Goal: Transaction & Acquisition: Purchase product/service

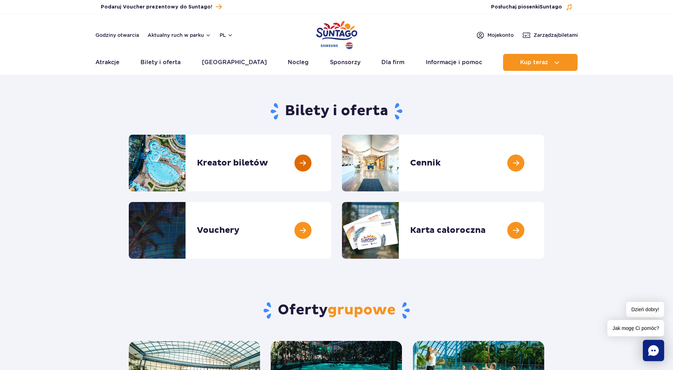
click at [331, 153] on link at bounding box center [331, 163] width 0 height 57
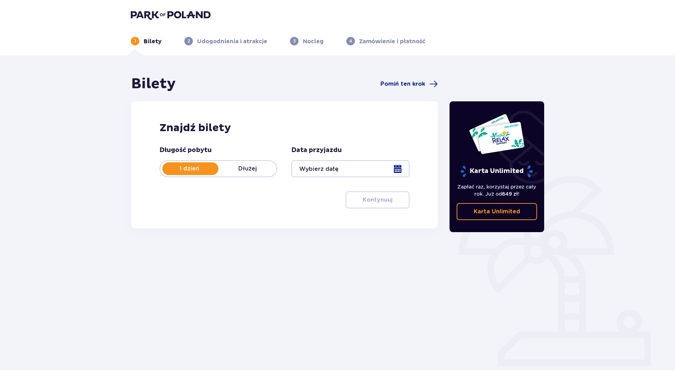
click at [350, 169] on div at bounding box center [350, 168] width 118 height 17
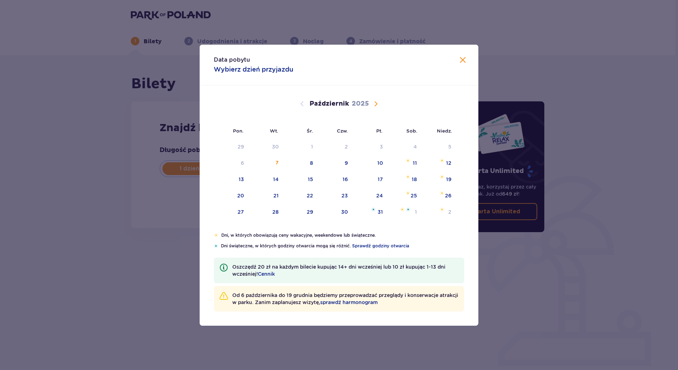
click at [375, 102] on span "Następny miesiąc" at bounding box center [376, 104] width 9 height 9
click at [275, 193] on div "18" at bounding box center [275, 195] width 5 height 7
type input "18.11.25"
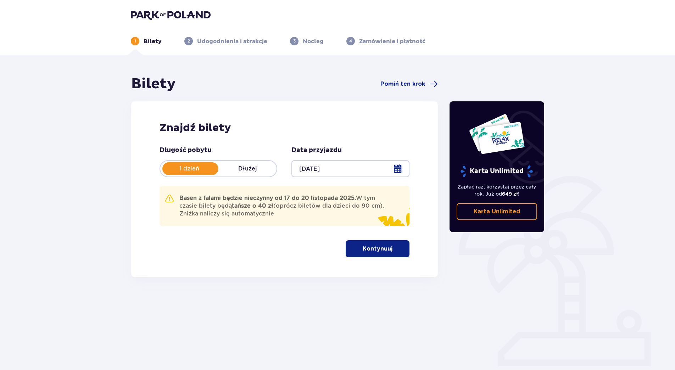
click at [377, 246] on p "Kontynuuj" at bounding box center [378, 249] width 30 height 8
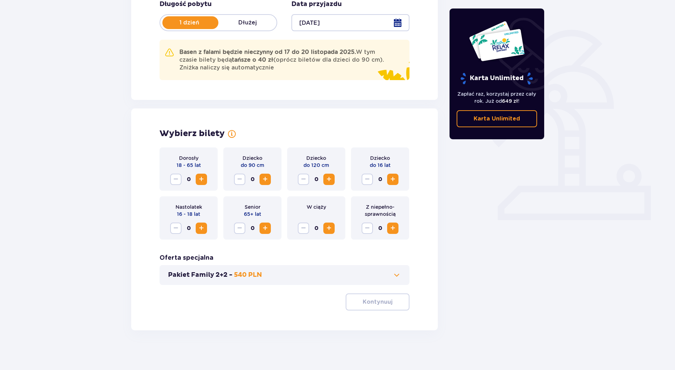
scroll to position [149, 0]
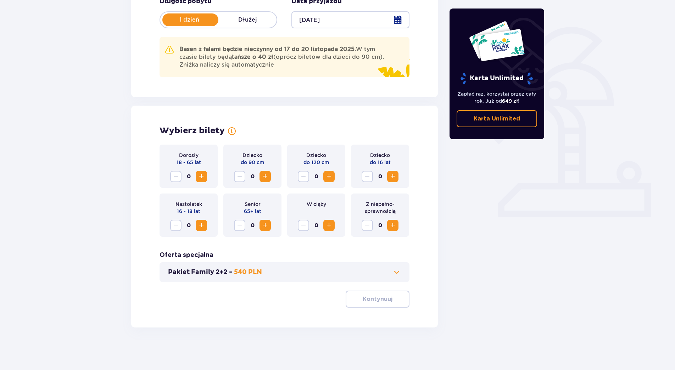
click at [201, 177] on span "Zwiększ" at bounding box center [201, 176] width 9 height 9
click at [376, 206] on p "Z niepełno­sprawnością" at bounding box center [380, 208] width 47 height 14
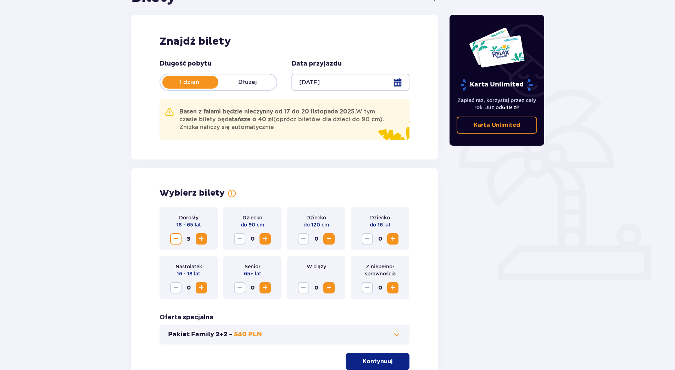
scroll to position [0, 0]
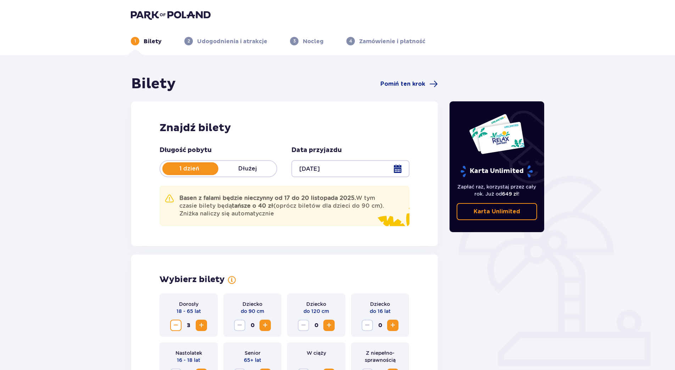
click at [156, 14] on img at bounding box center [171, 15] width 80 height 10
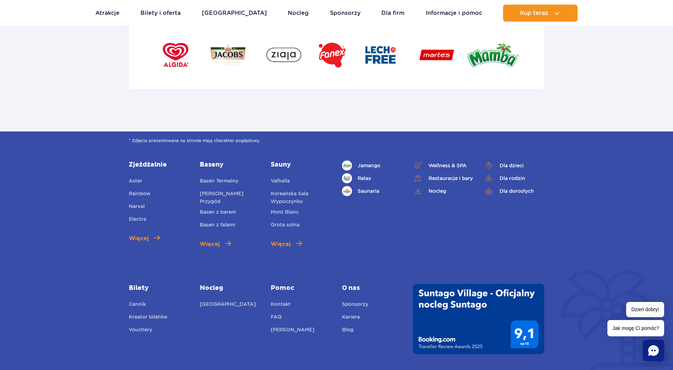
scroll to position [2446, 0]
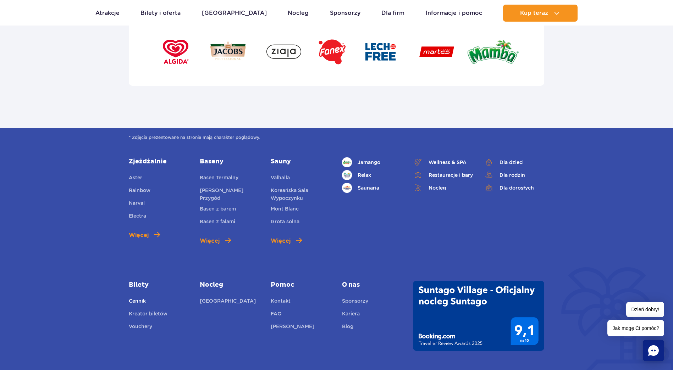
click at [138, 297] on link "Cennik" at bounding box center [137, 302] width 17 height 10
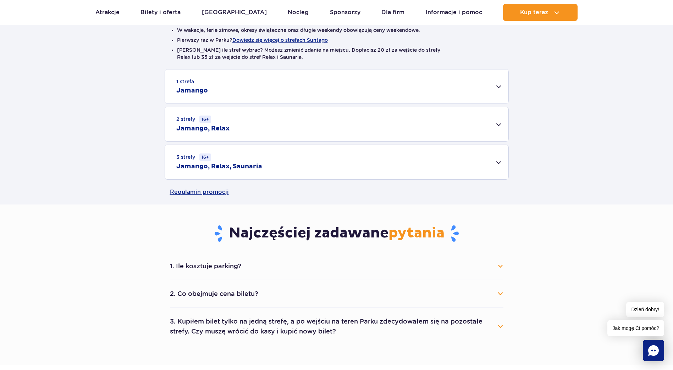
scroll to position [213, 0]
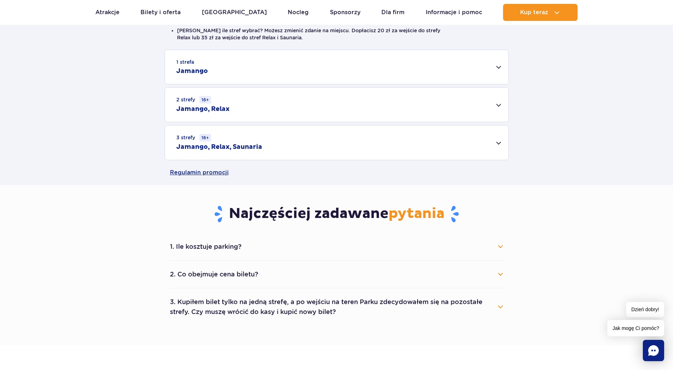
click at [500, 249] on button "1. Ile kosztuje parking?" at bounding box center [336, 247] width 333 height 16
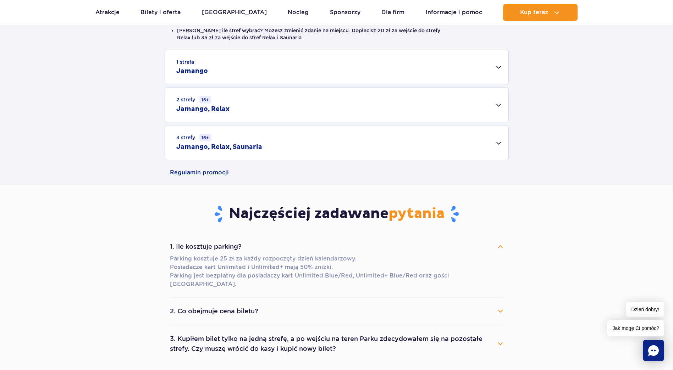
click at [500, 249] on button "1. Ile kosztuje parking?" at bounding box center [336, 247] width 333 height 16
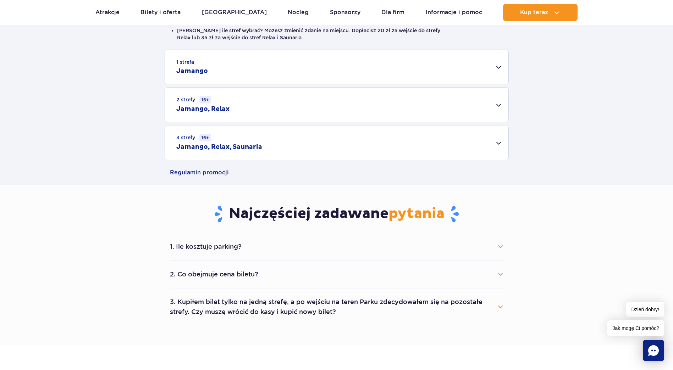
click at [500, 249] on button "1. Ile kosztuje parking?" at bounding box center [336, 247] width 333 height 16
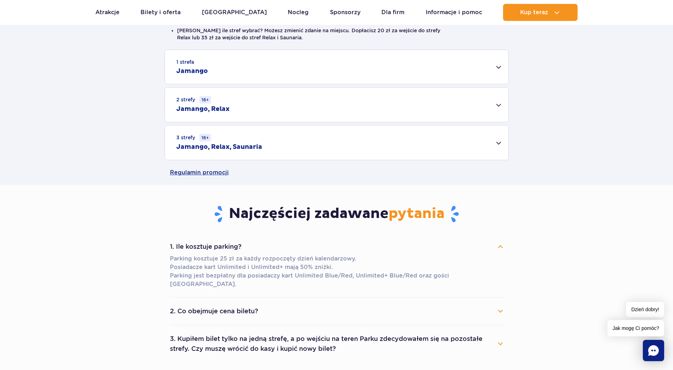
click at [500, 249] on button "1. Ile kosztuje parking?" at bounding box center [336, 247] width 333 height 16
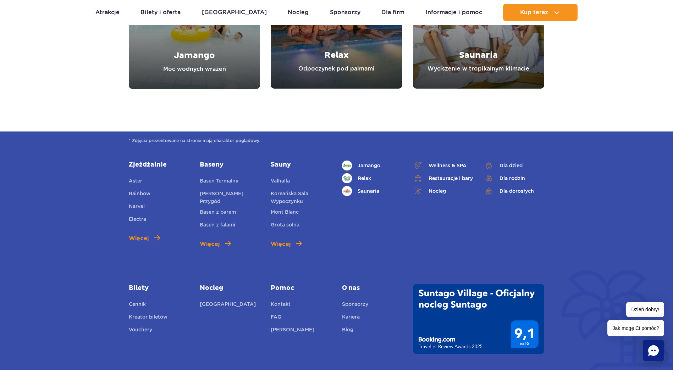
scroll to position [886, 0]
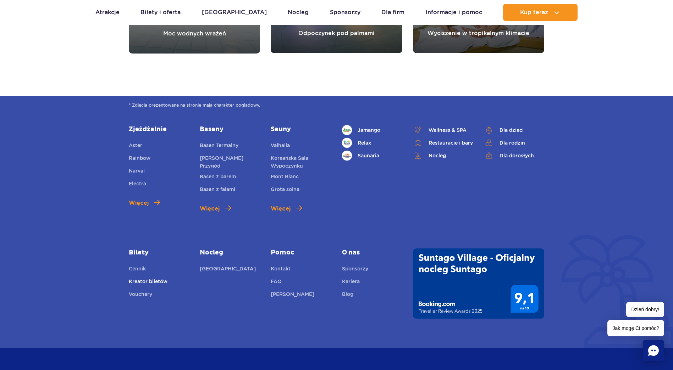
click at [147, 279] on link "Kreator biletów" at bounding box center [148, 283] width 39 height 10
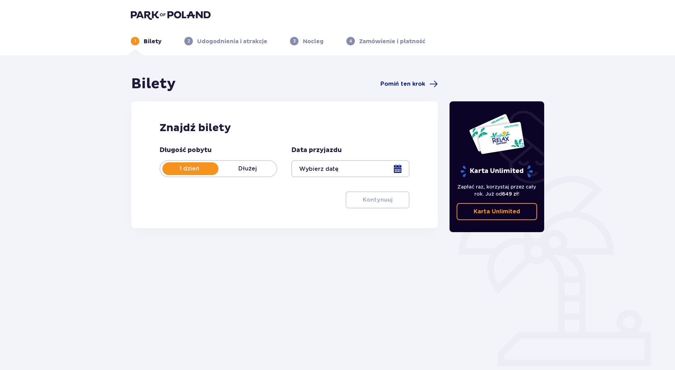
click at [311, 166] on div at bounding box center [350, 168] width 118 height 17
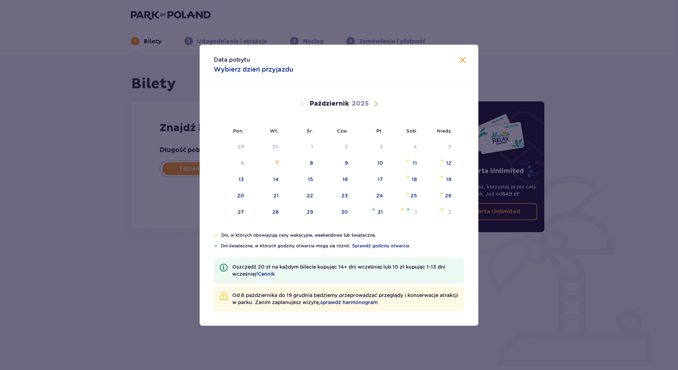
click at [372, 101] on span "Następny miesiąc" at bounding box center [376, 104] width 9 height 9
click at [274, 192] on div "18" at bounding box center [275, 195] width 5 height 7
type input "18.11.25"
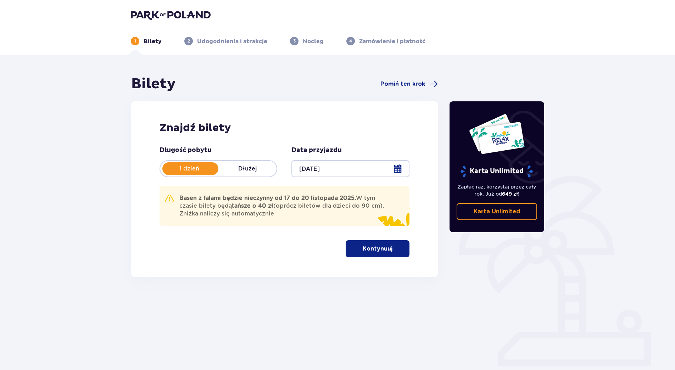
click at [370, 251] on p "Kontynuuj" at bounding box center [378, 249] width 30 height 8
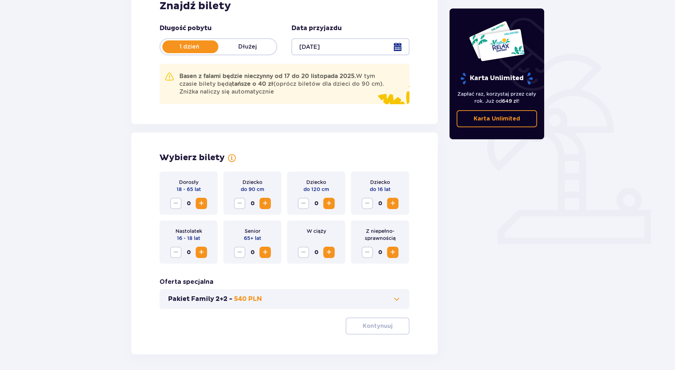
scroll to position [149, 0]
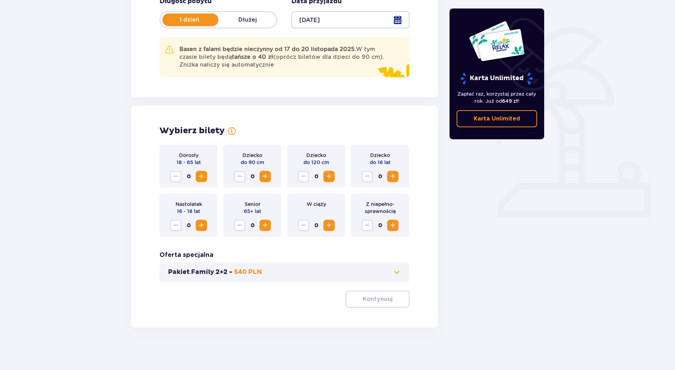
click at [203, 177] on span "Zwiększ" at bounding box center [201, 176] width 9 height 9
click at [328, 176] on span "Zwiększ" at bounding box center [329, 176] width 9 height 9
click at [388, 177] on button "Zwiększ" at bounding box center [392, 176] width 11 height 11
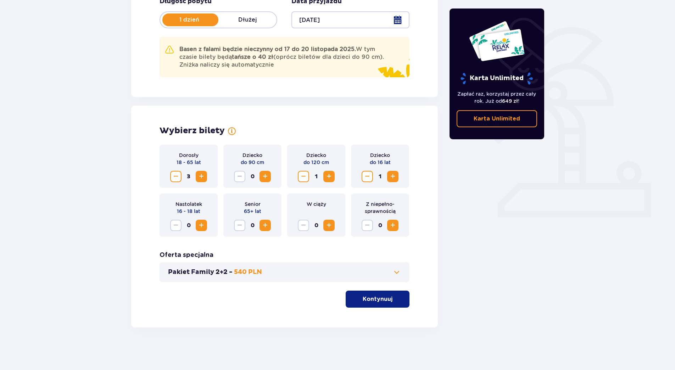
click at [390, 177] on span "Zwiększ" at bounding box center [393, 176] width 9 height 9
click at [202, 225] on span "Zwiększ" at bounding box center [201, 225] width 9 height 9
click at [396, 225] on span "Zwiększ" at bounding box center [393, 225] width 9 height 9
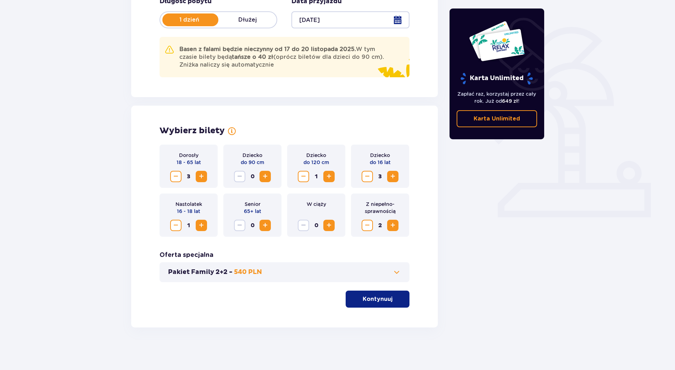
click at [381, 297] on p "Kontynuuj" at bounding box center [378, 299] width 30 height 8
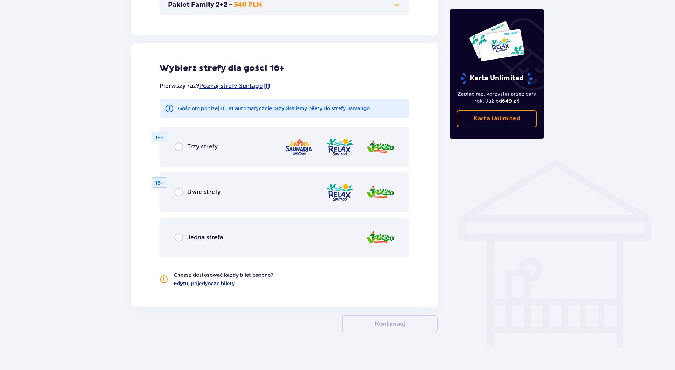
scroll to position [421, 0]
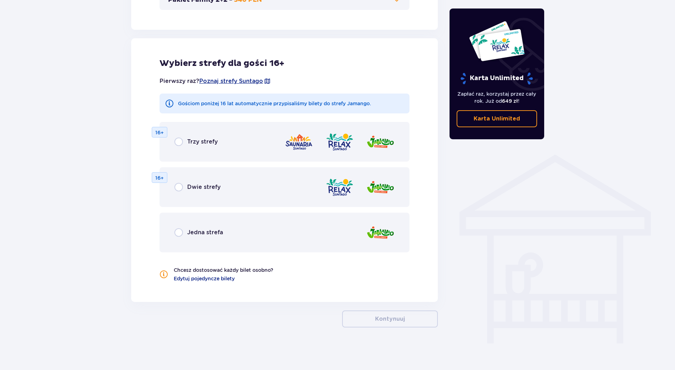
click at [183, 186] on div "Dwie strefy" at bounding box center [197, 187] width 46 height 9
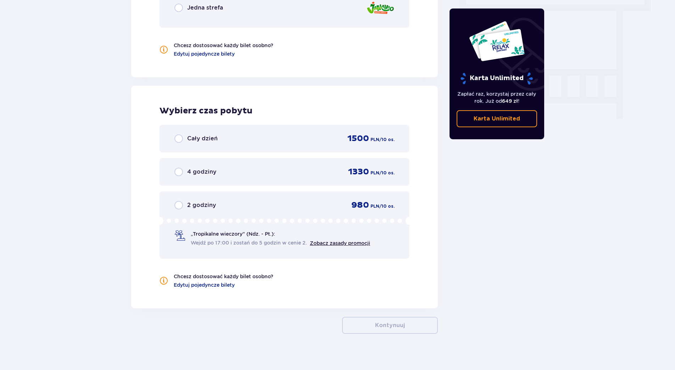
scroll to position [652, 0]
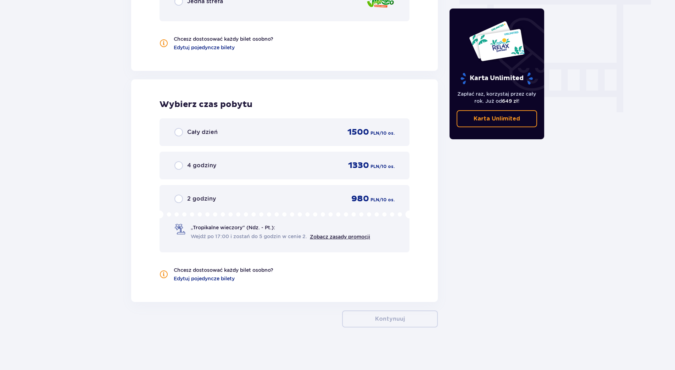
click at [179, 197] on input "radio" at bounding box center [178, 199] width 9 height 9
radio input "true"
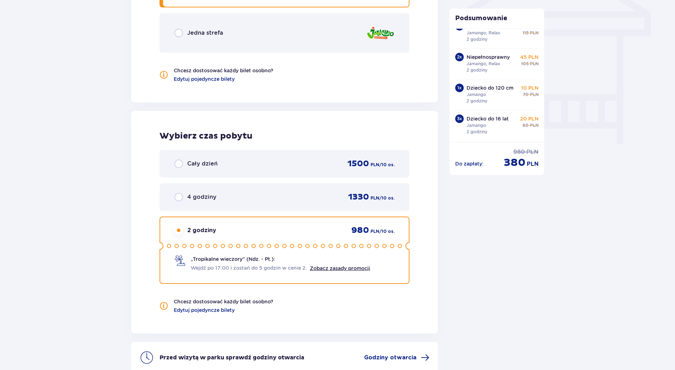
scroll to position [621, 0]
click at [195, 80] on span "Edytuj pojedyncze bilety" at bounding box center [204, 78] width 61 height 7
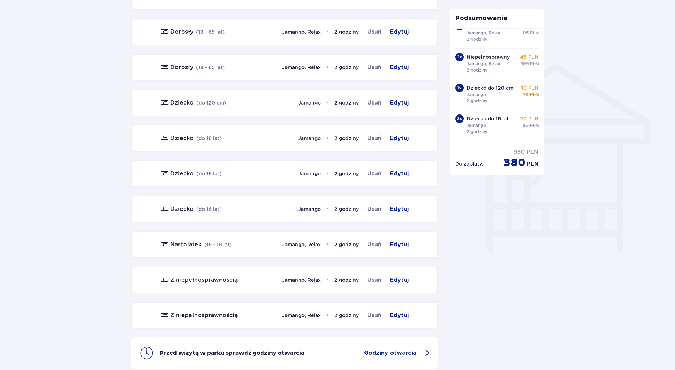
scroll to position [513, 0]
click at [399, 242] on span "Edytuj" at bounding box center [399, 244] width 19 height 9
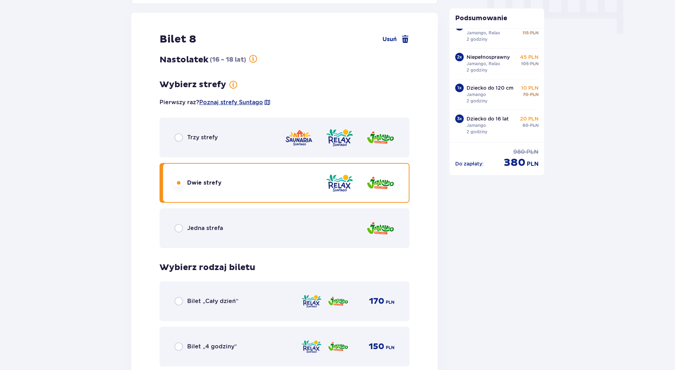
scroll to position [735, 0]
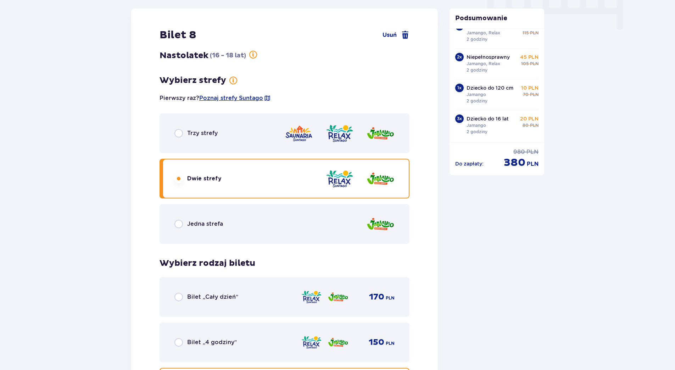
click at [180, 222] on input "radio" at bounding box center [178, 224] width 9 height 9
radio input "true"
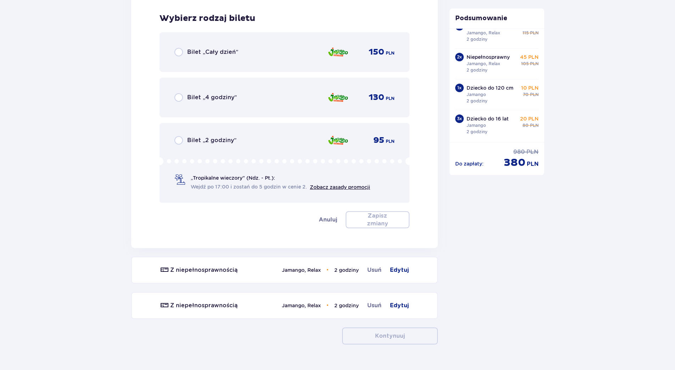
scroll to position [985, 0]
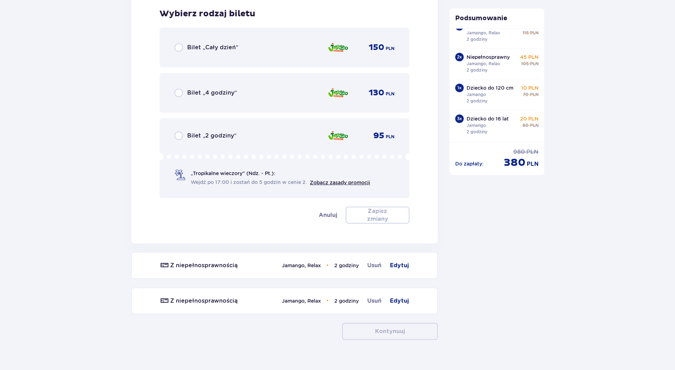
click at [182, 133] on input "radio" at bounding box center [178, 136] width 9 height 9
radio input "true"
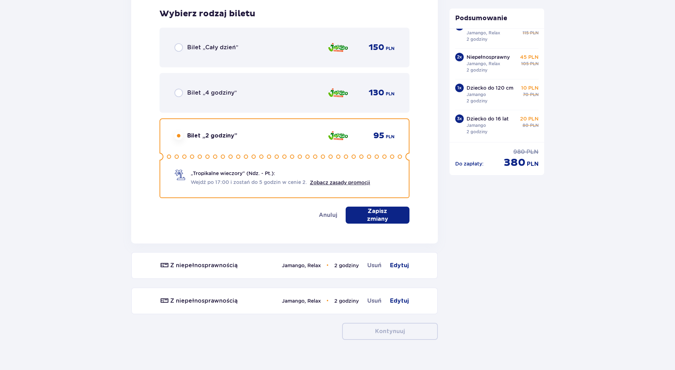
click at [365, 213] on p "Zapisz zmiany" at bounding box center [377, 215] width 41 height 16
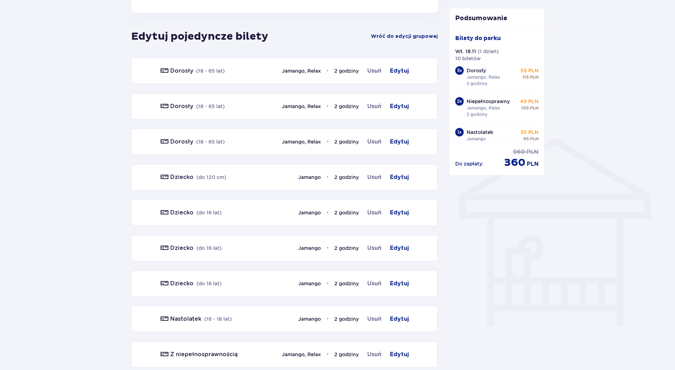
scroll to position [473, 0]
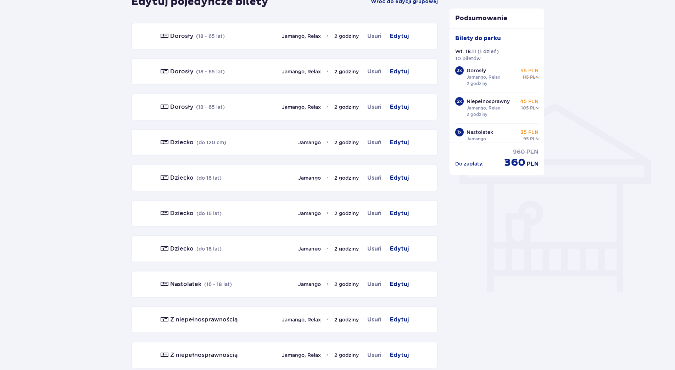
click at [395, 283] on span "Edytuj" at bounding box center [399, 284] width 19 height 9
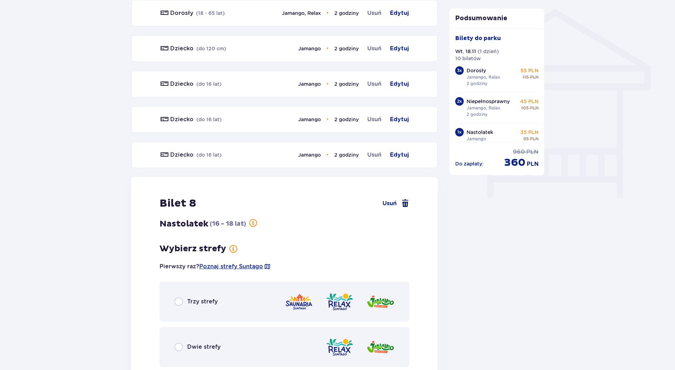
scroll to position [579, 0]
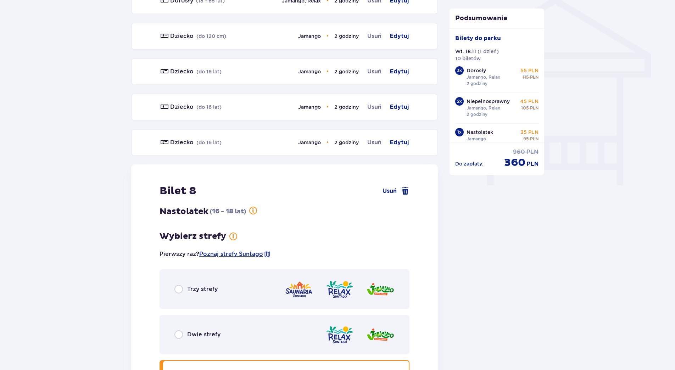
click at [178, 336] on input "radio" at bounding box center [178, 334] width 9 height 9
radio input "true"
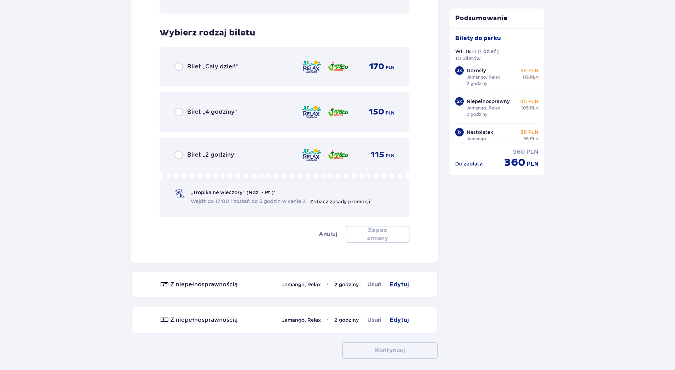
scroll to position [949, 0]
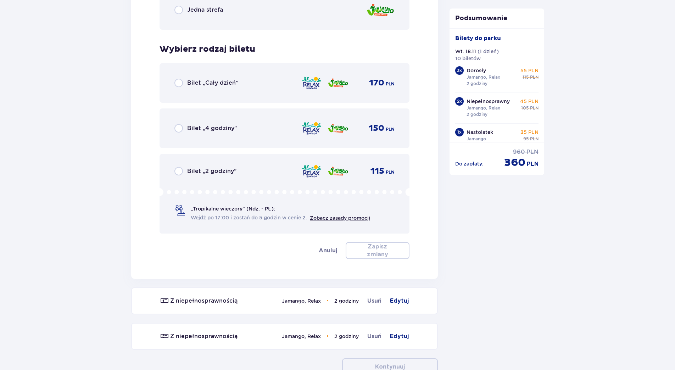
click at [187, 170] on span "Bilet „2 godziny”" at bounding box center [211, 171] width 49 height 8
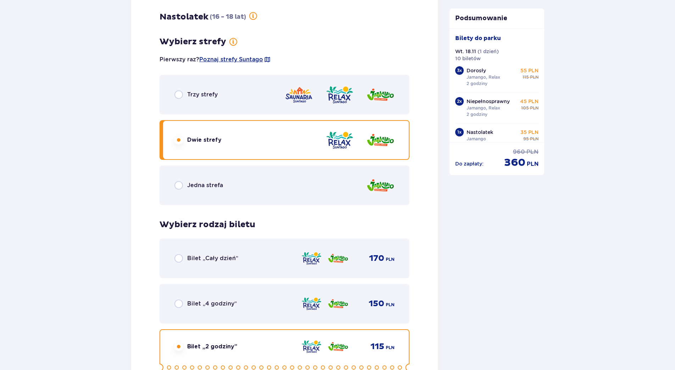
scroll to position [772, 0]
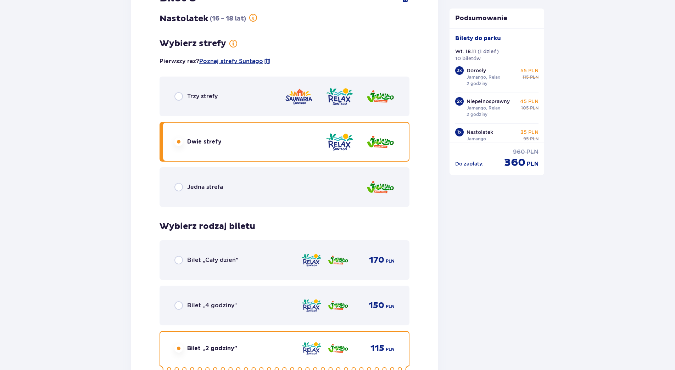
click at [178, 97] on input "radio" at bounding box center [178, 96] width 9 height 9
radio input "true"
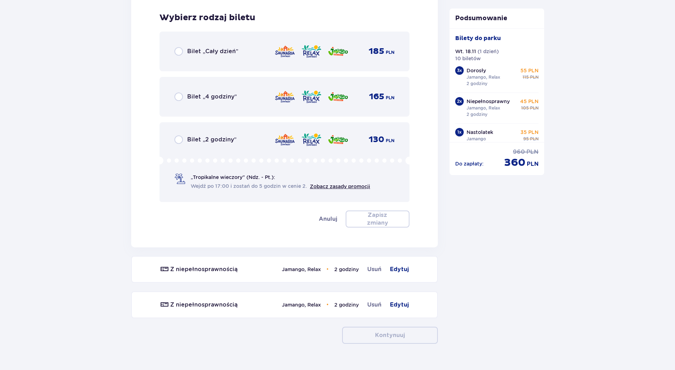
scroll to position [985, 0]
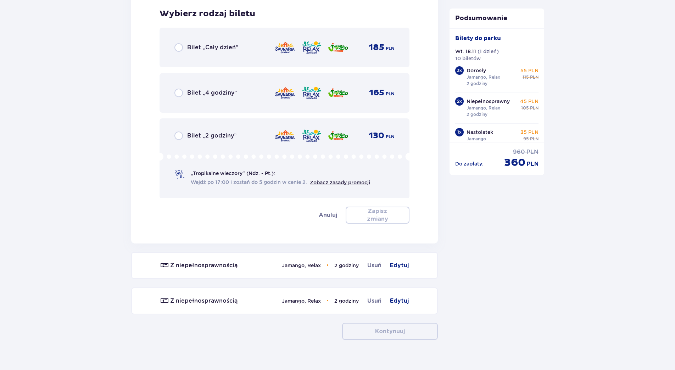
click at [177, 138] on input "radio" at bounding box center [178, 136] width 9 height 9
radio input "true"
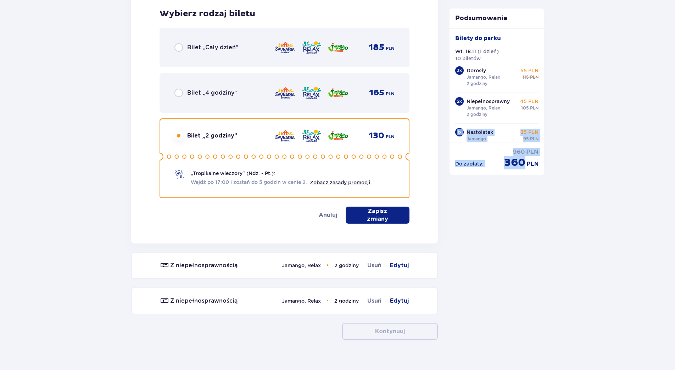
drag, startPoint x: 545, startPoint y: 89, endPoint x: 542, endPoint y: 113, distance: 23.5
drag, startPoint x: 542, startPoint y: 113, endPoint x: 568, endPoint y: 145, distance: 41.4
click at [400, 211] on span "button" at bounding box center [399, 215] width 9 height 9
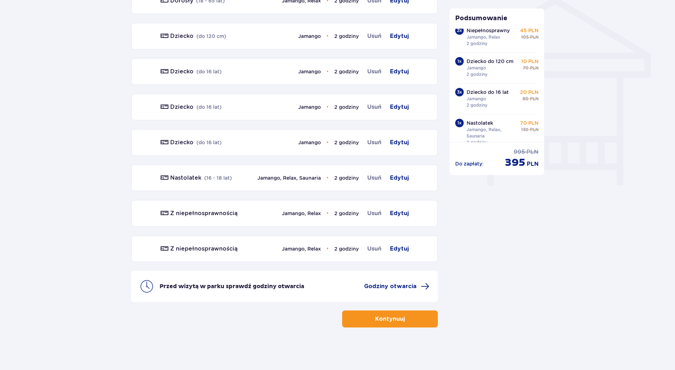
scroll to position [89, 0]
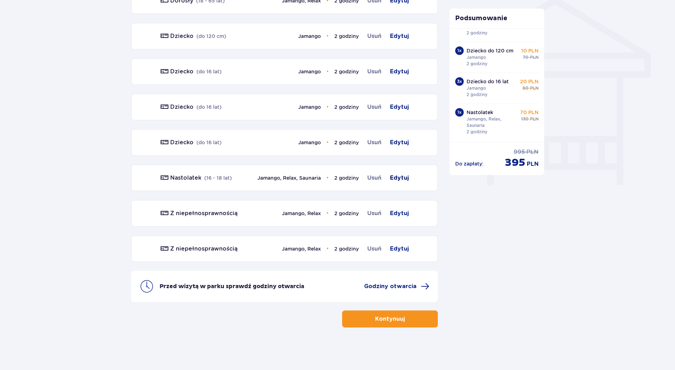
click at [396, 179] on span "Edytuj" at bounding box center [399, 178] width 19 height 9
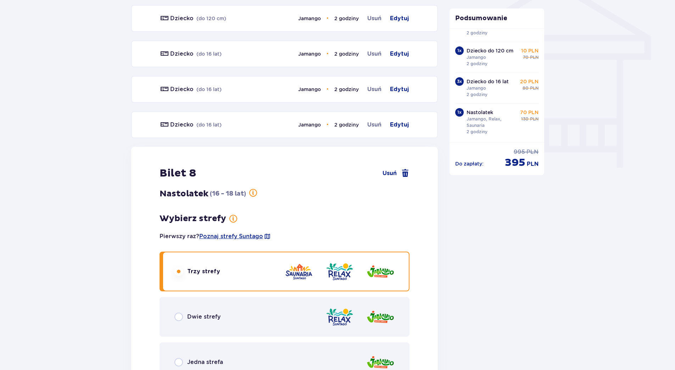
scroll to position [615, 0]
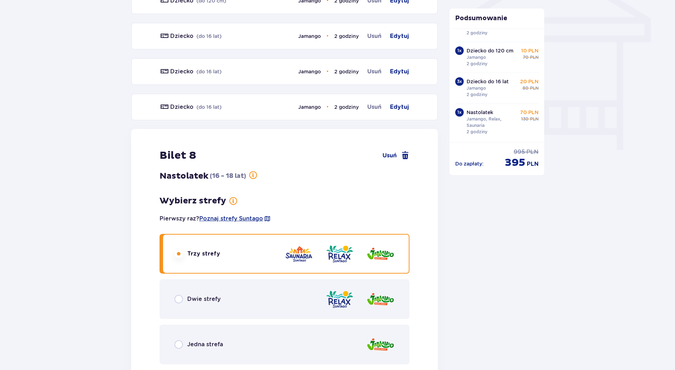
click at [189, 299] on span "Dwie strefy" at bounding box center [203, 299] width 33 height 8
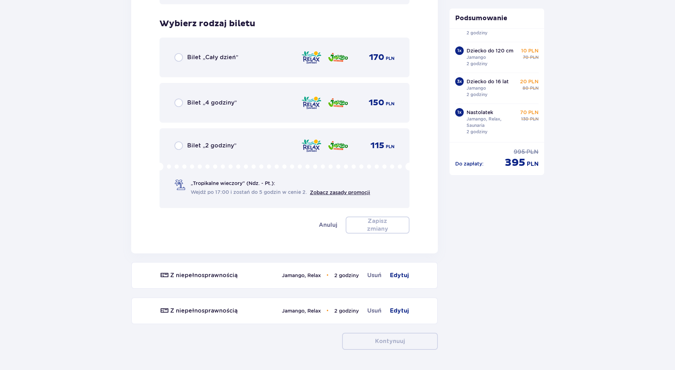
scroll to position [985, 0]
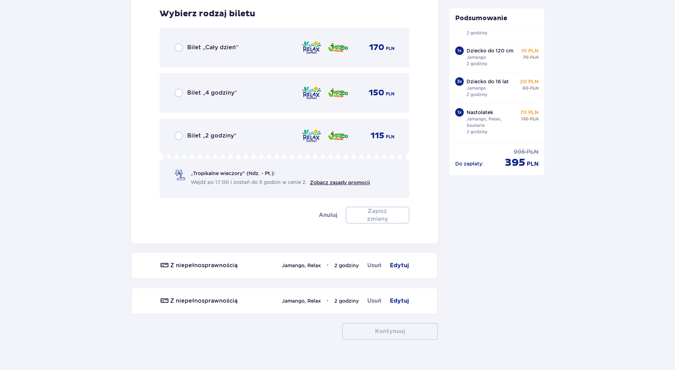
click at [205, 134] on span "Bilet „2 godziny”" at bounding box center [211, 136] width 49 height 8
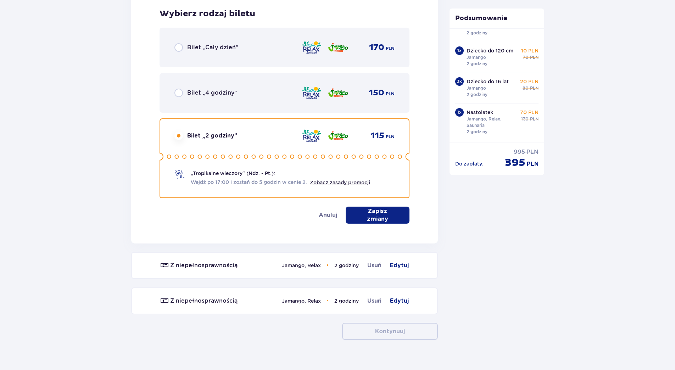
click at [395, 214] on span "button" at bounding box center [399, 215] width 9 height 9
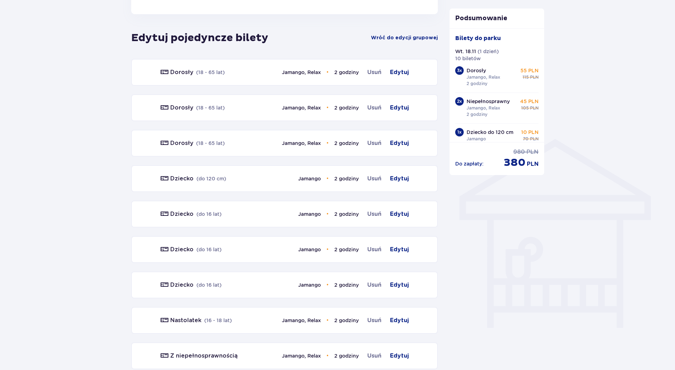
scroll to position [402, 0]
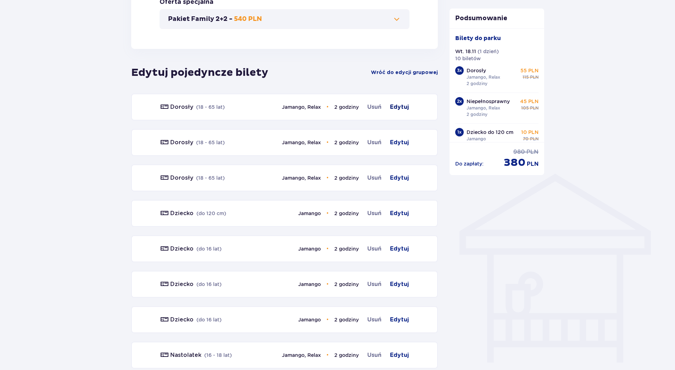
click at [406, 107] on span "Edytuj" at bounding box center [399, 107] width 19 height 9
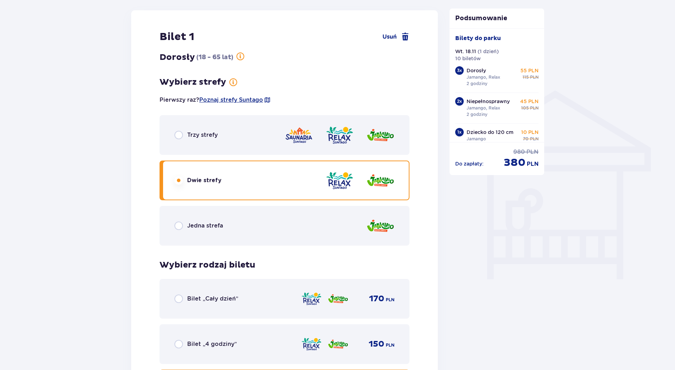
scroll to position [487, 0]
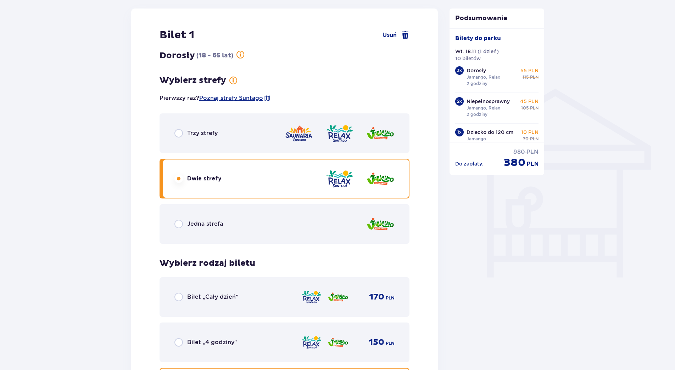
click at [188, 132] on span "Trzy strefy" at bounding box center [202, 133] width 30 height 8
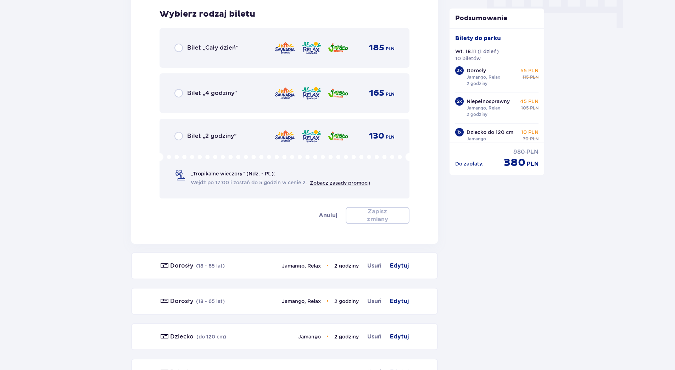
scroll to position [737, 0]
click at [204, 137] on span "Bilet „2 godziny”" at bounding box center [211, 136] width 49 height 8
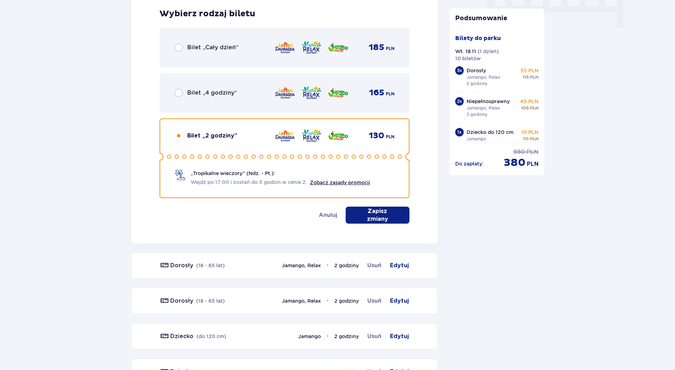
click at [372, 212] on p "Zapisz zmiany" at bounding box center [377, 215] width 41 height 16
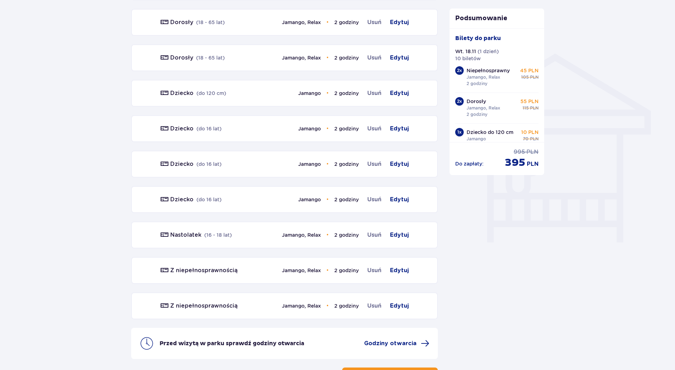
scroll to position [579, 0]
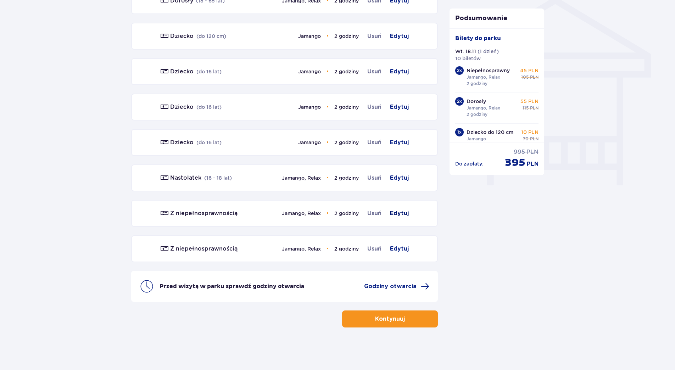
click at [396, 214] on span "Edytuj" at bounding box center [399, 213] width 19 height 9
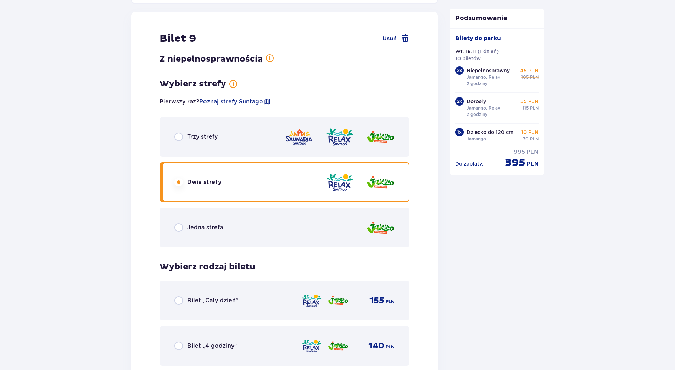
scroll to position [771, 0]
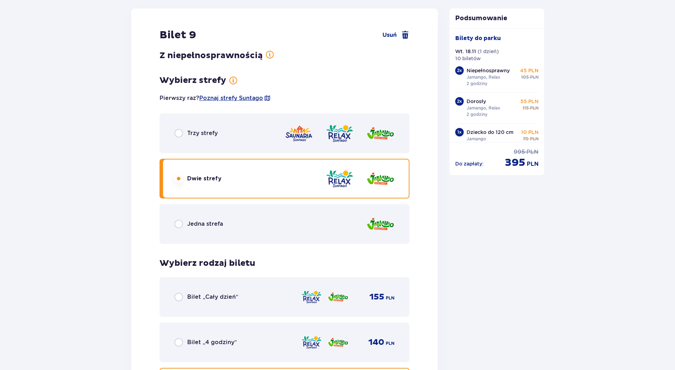
click at [182, 133] on input "radio" at bounding box center [178, 133] width 9 height 9
radio input "true"
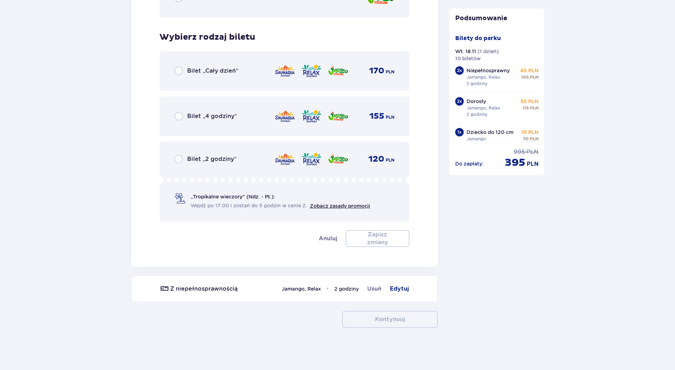
scroll to position [997, 0]
click at [188, 154] on div "Bilet „2 godziny” 120 PLN „Tropikalne wieczory" (Ndz. - Pt.): Wejdź po 17:00 i …" at bounding box center [285, 181] width 250 height 80
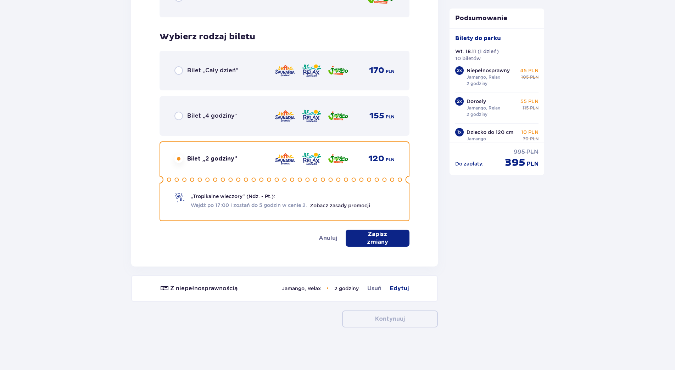
click at [386, 240] on p "Zapisz zmiany" at bounding box center [377, 238] width 41 height 16
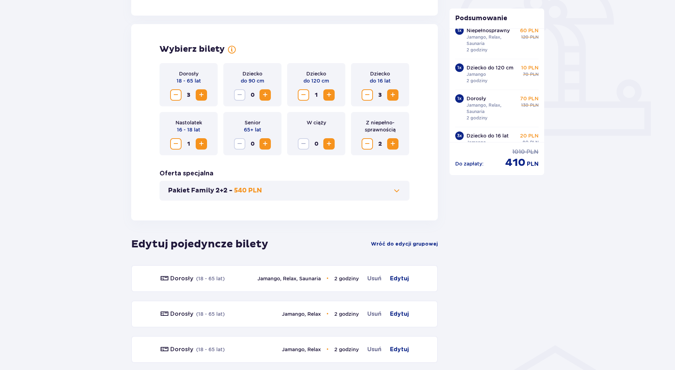
scroll to position [296, 0]
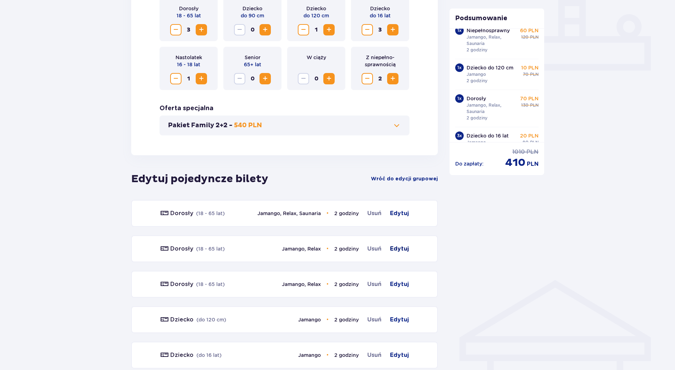
click at [395, 248] on span "Edytuj" at bounding box center [399, 249] width 19 height 9
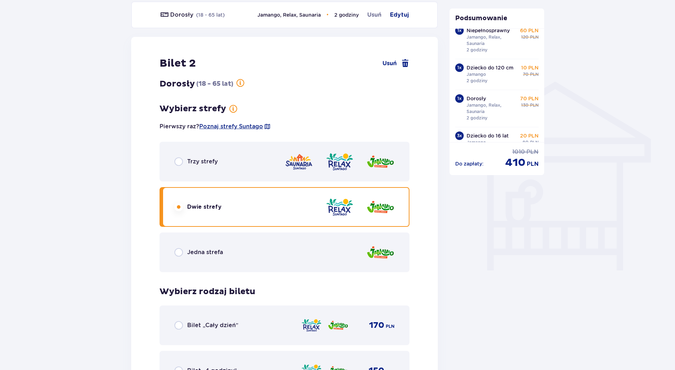
scroll to position [523, 0]
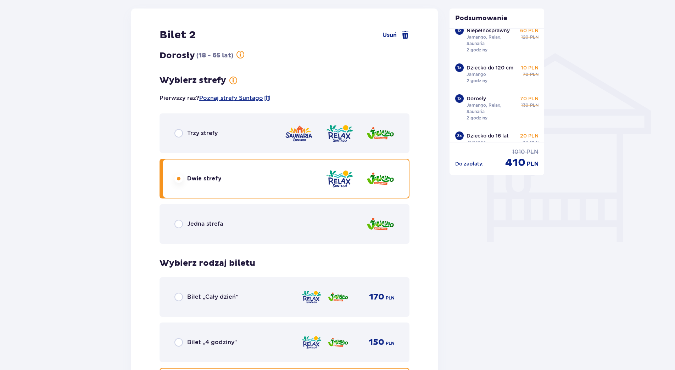
click at [189, 131] on span "Trzy strefy" at bounding box center [202, 133] width 30 height 8
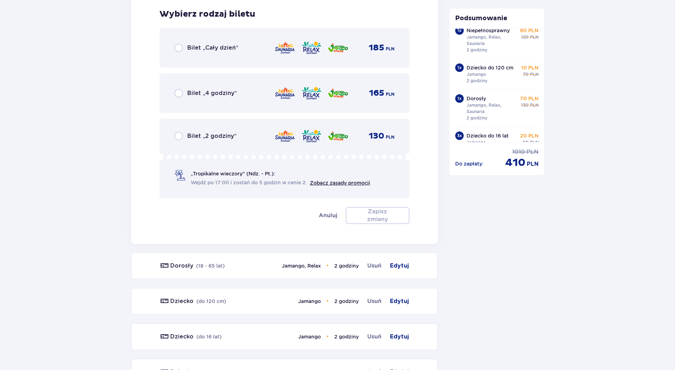
scroll to position [772, 0]
click at [187, 136] on div "Bilet „2 godziny”" at bounding box center [205, 136] width 62 height 9
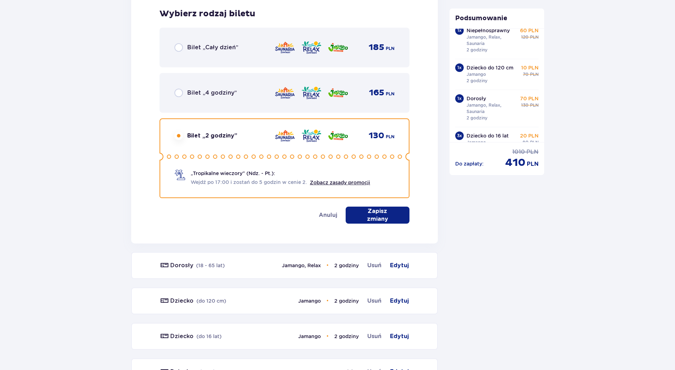
click at [381, 213] on p "Zapisz zmiany" at bounding box center [377, 215] width 41 height 16
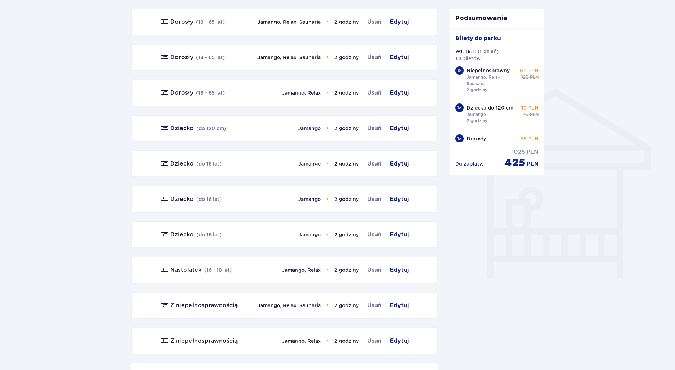
scroll to position [523, 0]
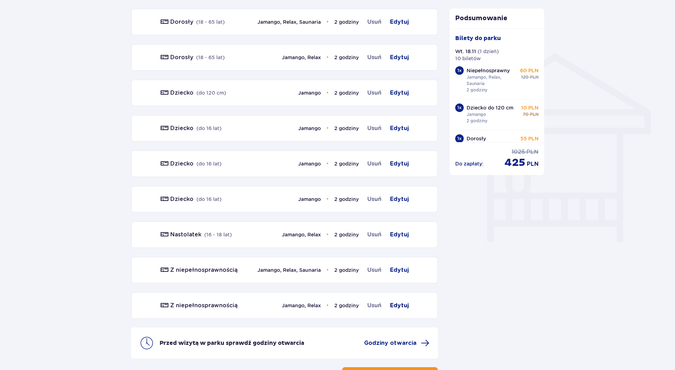
click at [399, 302] on span "Edytuj" at bounding box center [399, 305] width 19 height 9
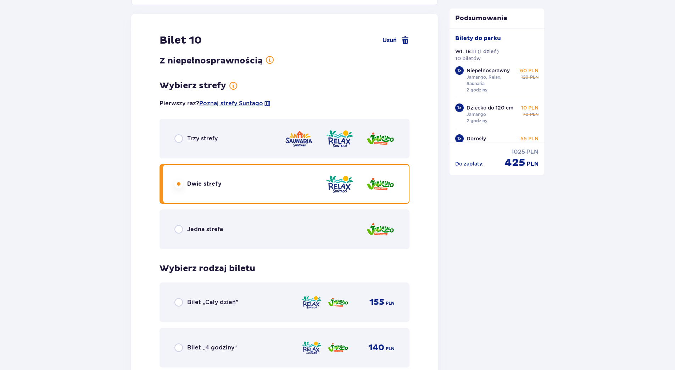
scroll to position [806, 0]
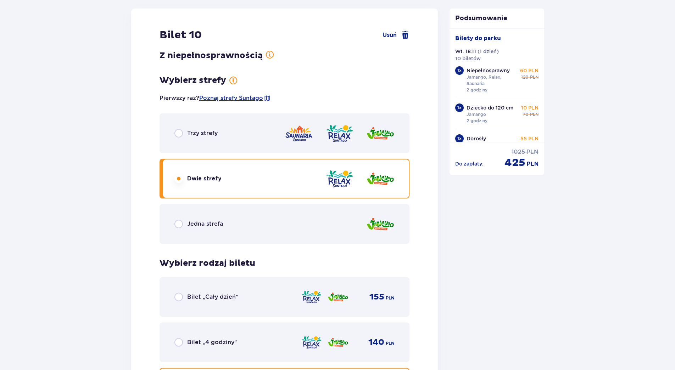
click at [196, 137] on span "Trzy strefy" at bounding box center [202, 133] width 30 height 8
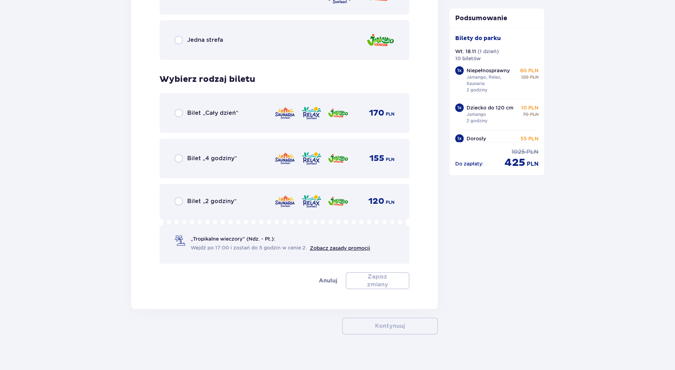
scroll to position [997, 0]
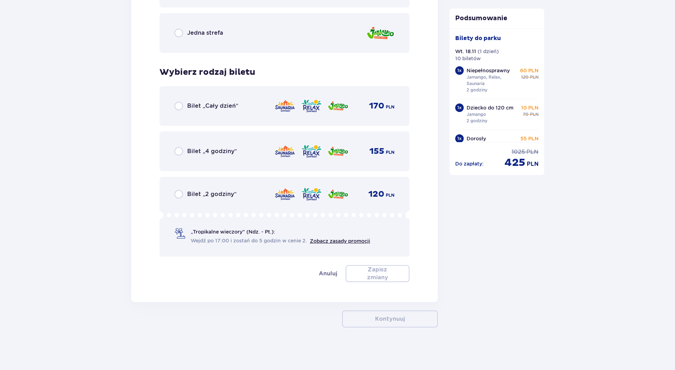
click at [209, 188] on div "Bilet „2 godziny” 120 PLN „Tropikalne wieczory" (Ndz. - Pt.): Wejdź po 17:00 i …" at bounding box center [285, 217] width 250 height 80
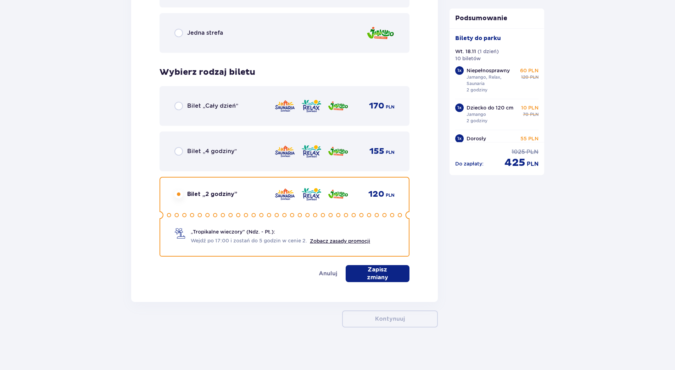
click at [387, 273] on p "Zapisz zmiany" at bounding box center [377, 274] width 41 height 16
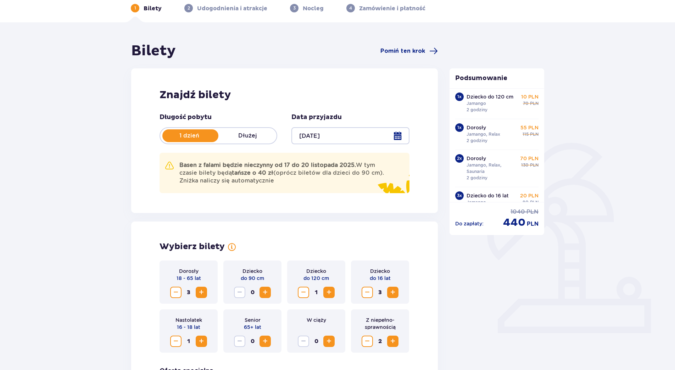
scroll to position [0, 0]
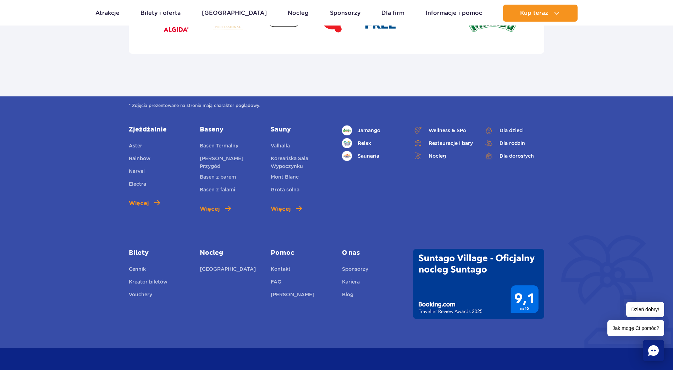
scroll to position [2553, 0]
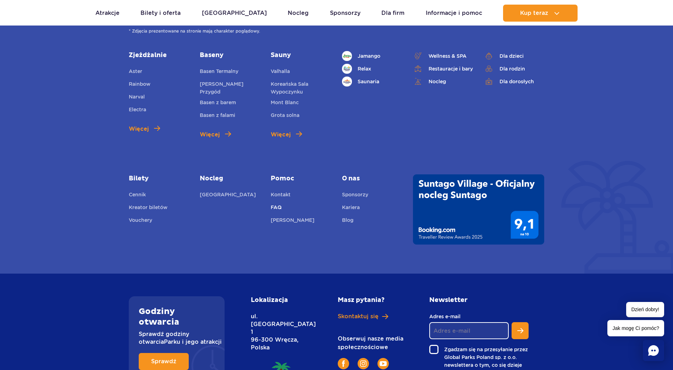
click at [275, 204] on link "FAQ" at bounding box center [276, 209] width 11 height 10
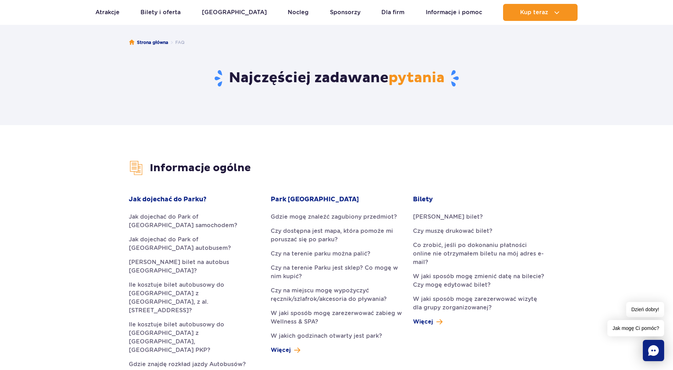
scroll to position [71, 0]
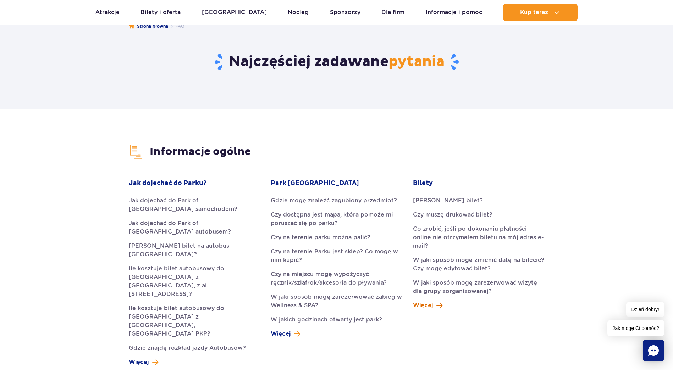
click at [432, 301] on span "Więcej" at bounding box center [423, 305] width 20 height 9
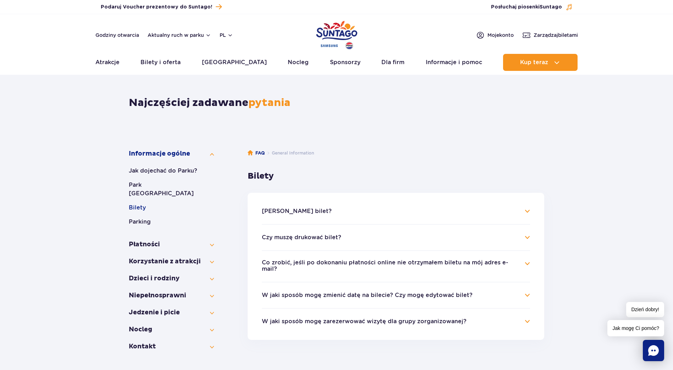
click at [524, 317] on h4 "W jaki sposób mogę zarezerwować wizytę dla grupy zorganizowanej?" at bounding box center [396, 321] width 268 height 9
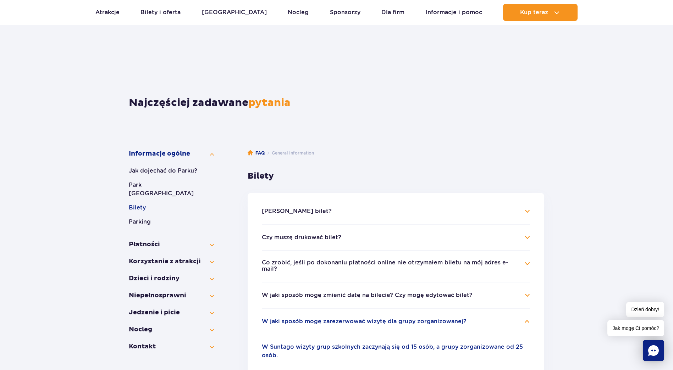
scroll to position [71, 0]
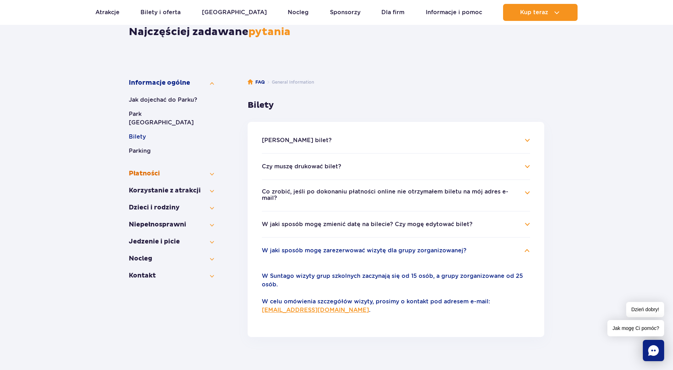
click at [212, 169] on button "Płatności" at bounding box center [171, 173] width 85 height 9
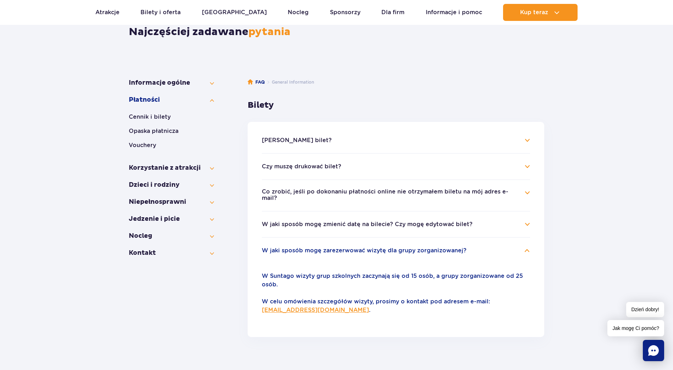
click at [152, 111] on li "Płatności Cennik i bilety Opaska płatnicza Vouchery" at bounding box center [171, 126] width 85 height 60
click at [152, 115] on button "Cennik i bilety" at bounding box center [171, 117] width 85 height 9
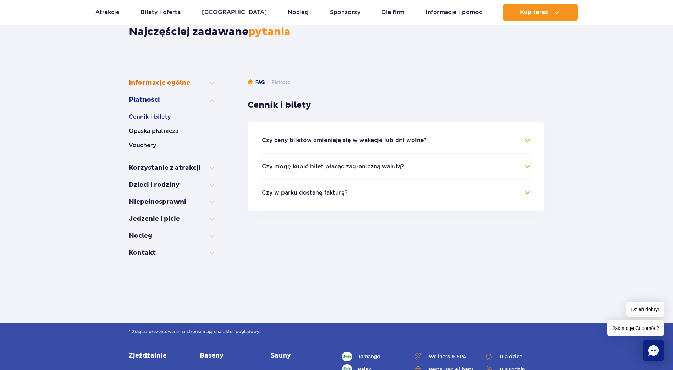
click at [184, 80] on button "Informacje ogólne" at bounding box center [171, 83] width 85 height 9
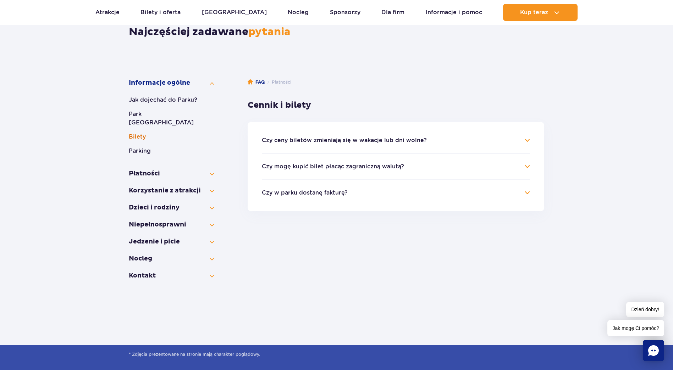
click at [142, 133] on button "Bilety" at bounding box center [171, 137] width 85 height 9
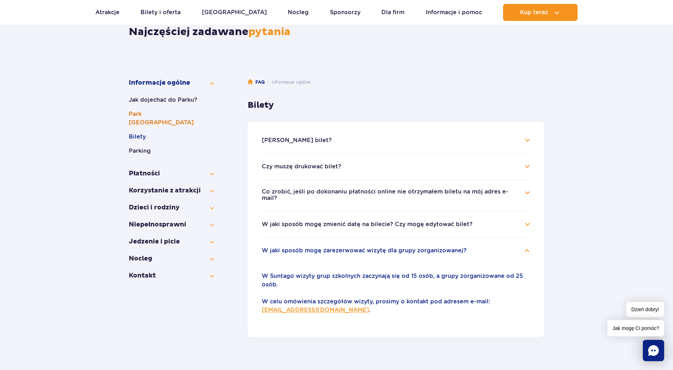
click at [173, 112] on button "Park [GEOGRAPHIC_DATA]" at bounding box center [171, 118] width 85 height 17
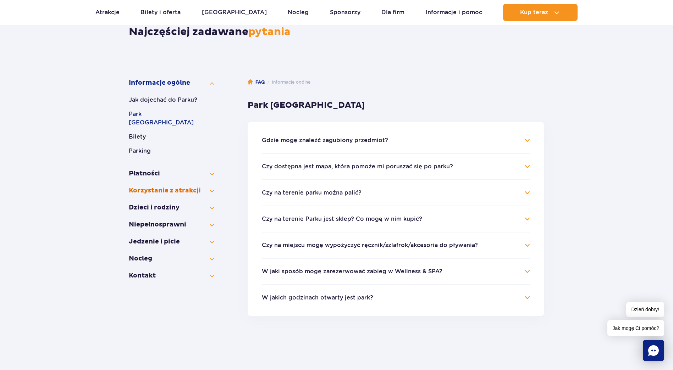
click at [212, 186] on button "Korzystanie z atrakcji" at bounding box center [171, 190] width 85 height 9
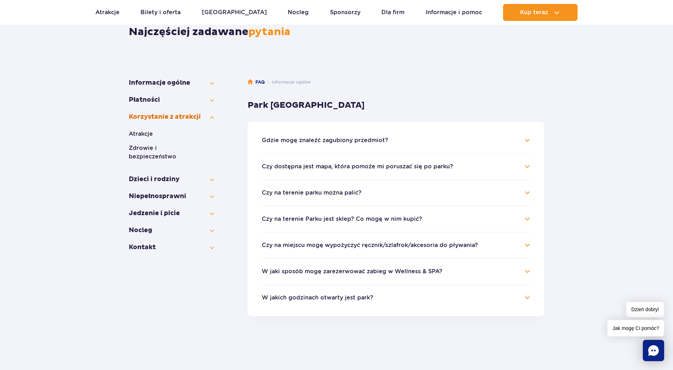
click at [171, 117] on button "Korzystanie z atrakcji" at bounding box center [171, 117] width 85 height 9
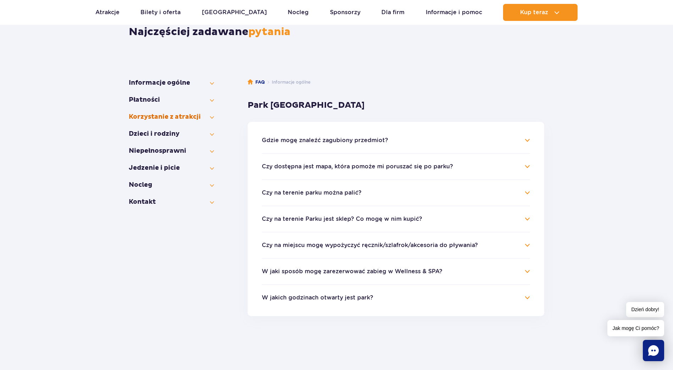
click at [171, 117] on button "Korzystanie z atrakcji" at bounding box center [171, 117] width 85 height 9
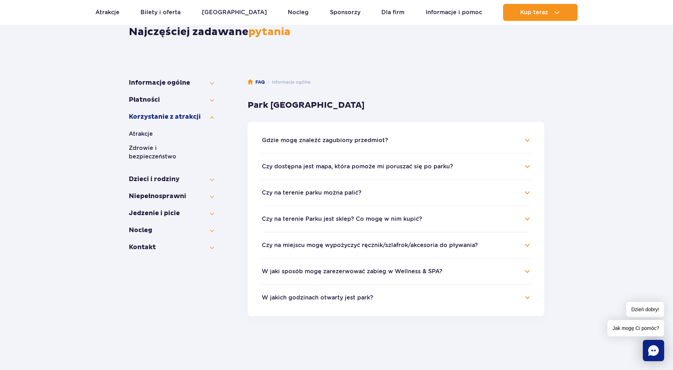
click at [144, 128] on li "Korzystanie z atrakcji Atrakcje Zdrowie i bezpieczeństwo" at bounding box center [171, 140] width 85 height 54
click at [142, 134] on button "Atrakcje" at bounding box center [171, 134] width 85 height 9
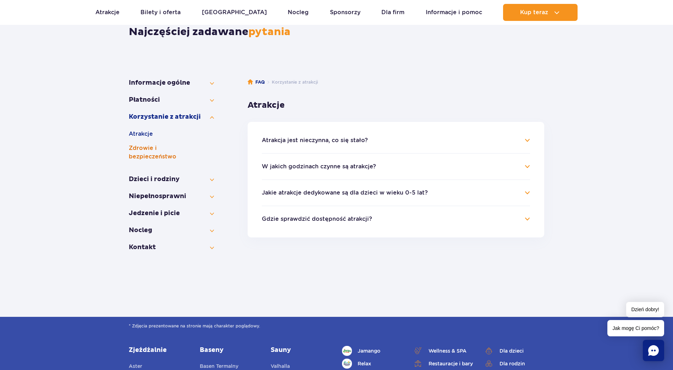
click at [150, 148] on button "Zdrowie i bezpieczeństwo" at bounding box center [171, 152] width 85 height 17
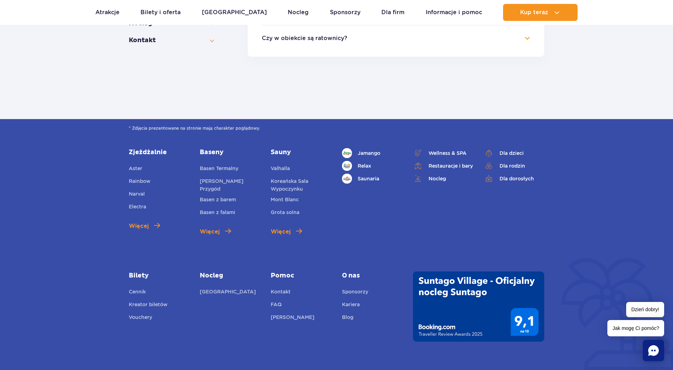
scroll to position [355, 0]
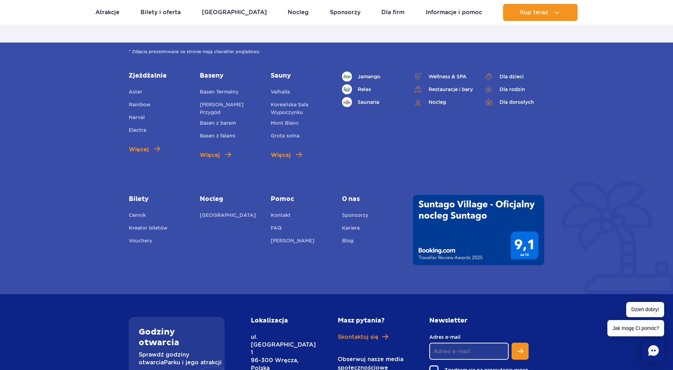
click at [143, 200] on link "Bilety" at bounding box center [159, 199] width 60 height 9
